Goal: Task Accomplishment & Management: Manage account settings

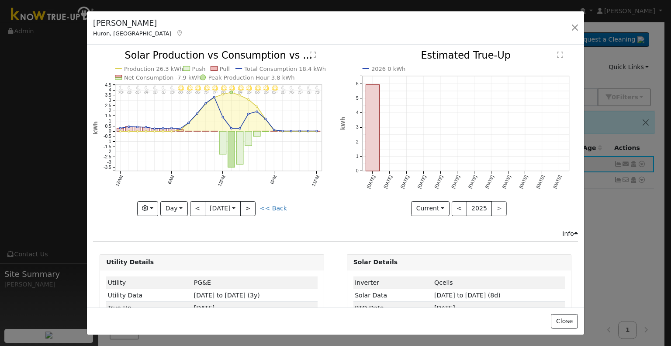
click at [176, 33] on icon at bounding box center [180, 33] width 8 height 6
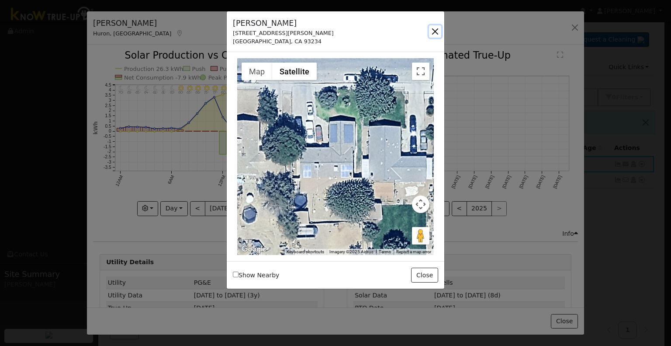
click at [435, 29] on button "button" at bounding box center [435, 31] width 12 height 12
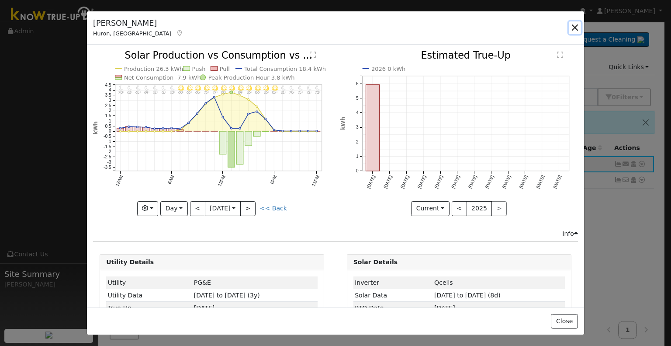
click at [577, 26] on button "button" at bounding box center [575, 27] width 12 height 12
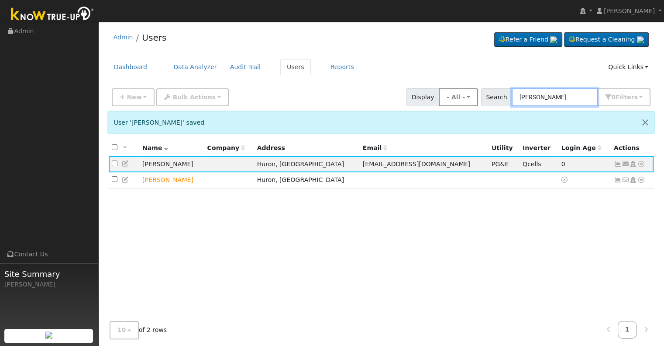
drag, startPoint x: 570, startPoint y: 97, endPoint x: 470, endPoint y: 98, distance: 100.5
click at [470, 98] on div "New Add User Quick Add Quick Connect Quick Convert Lead Bulk Actions Send Email…" at bounding box center [381, 95] width 543 height 21
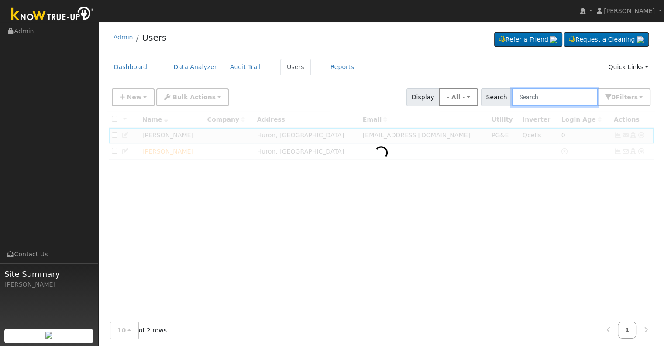
paste input "[PERSON_NAME]"
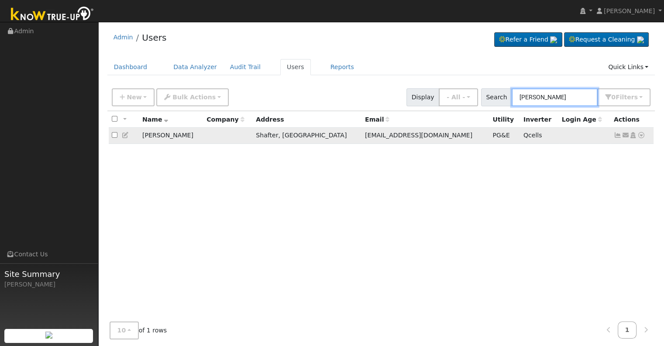
type input "[PERSON_NAME]"
click at [615, 135] on icon at bounding box center [618, 135] width 8 height 6
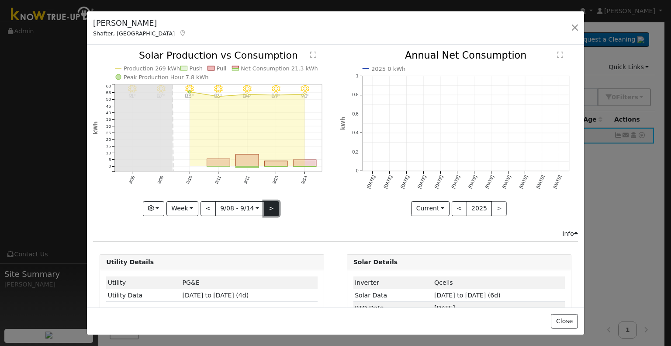
click at [269, 204] on button ">" at bounding box center [271, 208] width 15 height 15
type input "[DATE]"
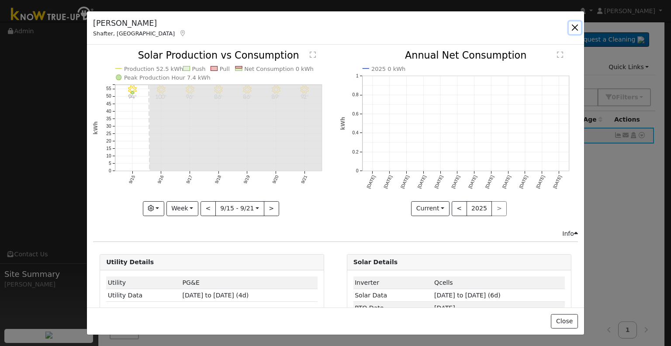
click at [571, 29] on button "button" at bounding box center [575, 27] width 12 height 12
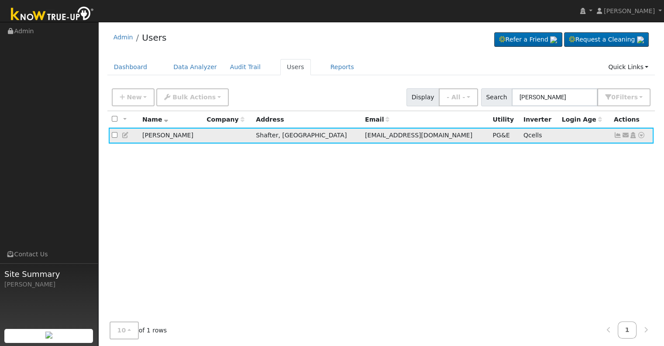
click at [616, 138] on icon at bounding box center [618, 135] width 8 height 6
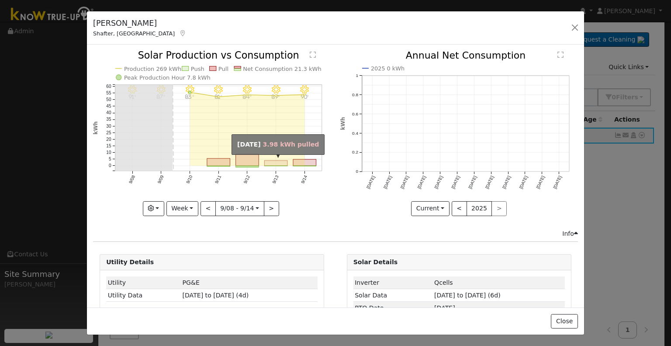
click at [273, 162] on rect "onclick=""" at bounding box center [276, 162] width 23 height 5
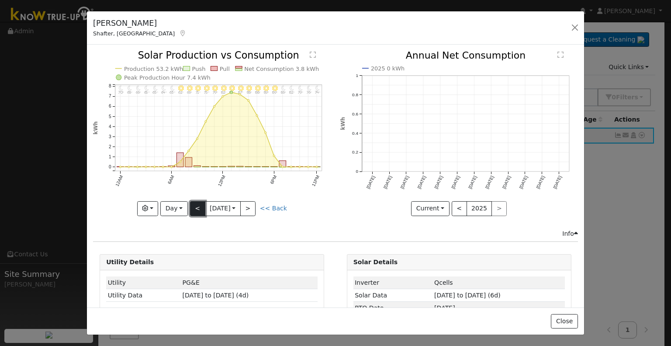
click at [192, 205] on button "<" at bounding box center [197, 208] width 15 height 15
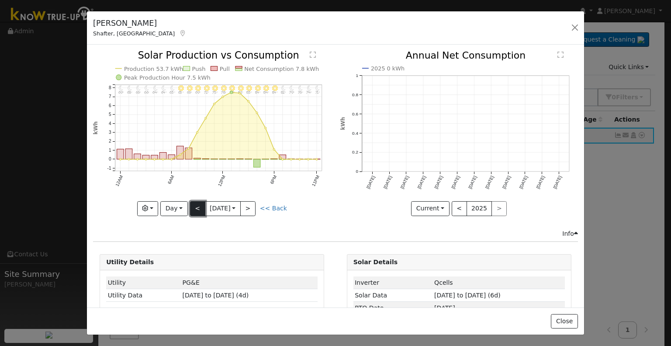
click at [193, 206] on button "<" at bounding box center [197, 208] width 15 height 15
type input "[DATE]"
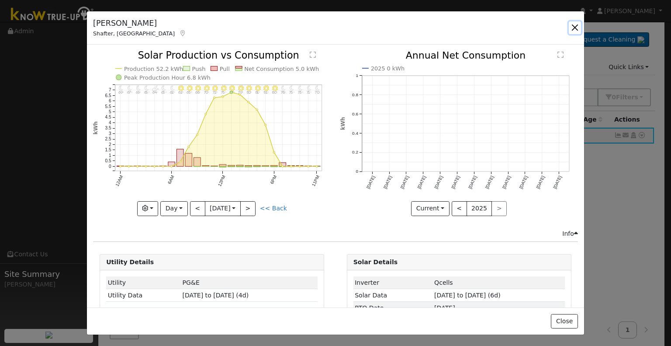
click at [573, 26] on button "button" at bounding box center [575, 27] width 12 height 12
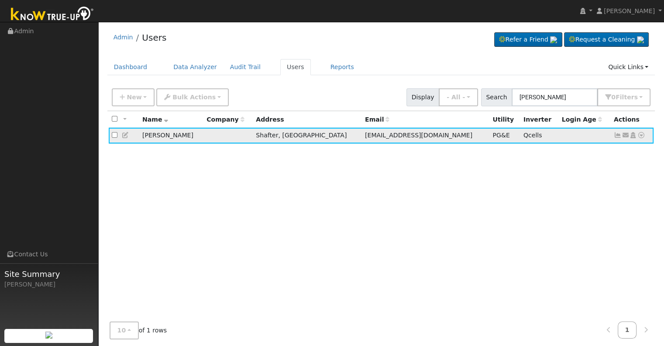
click at [124, 133] on icon at bounding box center [126, 135] width 8 height 6
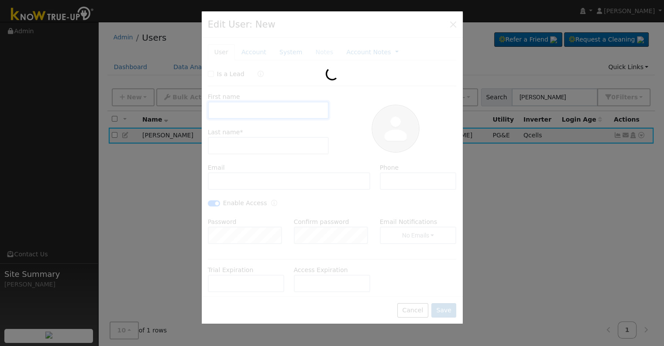
type input "[DATE]"
type input "[PERSON_NAME]"
type input "[EMAIL_ADDRESS][DOMAIN_NAME]"
type input "[PHONE_NUMBER]"
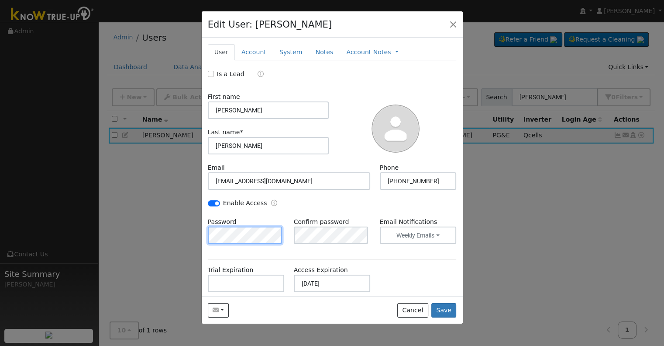
click at [197, 235] on div "Edit User: [PERSON_NAME] Default Account Default Account [STREET_ADDRESS] Prima…" at bounding box center [332, 173] width 664 height 346
click at [232, 259] on div "Is a Lead First name [PERSON_NAME] Last name * [PERSON_NAME] Email [EMAIL_ADDRE…" at bounding box center [332, 219] width 249 height 301
click at [327, 205] on div "Enable Access" at bounding box center [267, 203] width 129 height 10
click at [447, 309] on button "Save" at bounding box center [444, 310] width 25 height 15
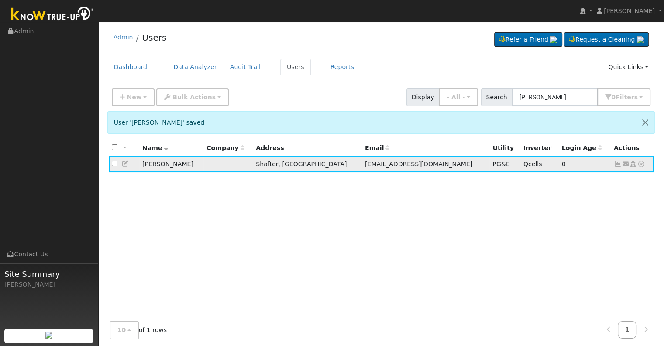
click at [616, 163] on icon at bounding box center [618, 164] width 8 height 6
